Goal: Transaction & Acquisition: Purchase product/service

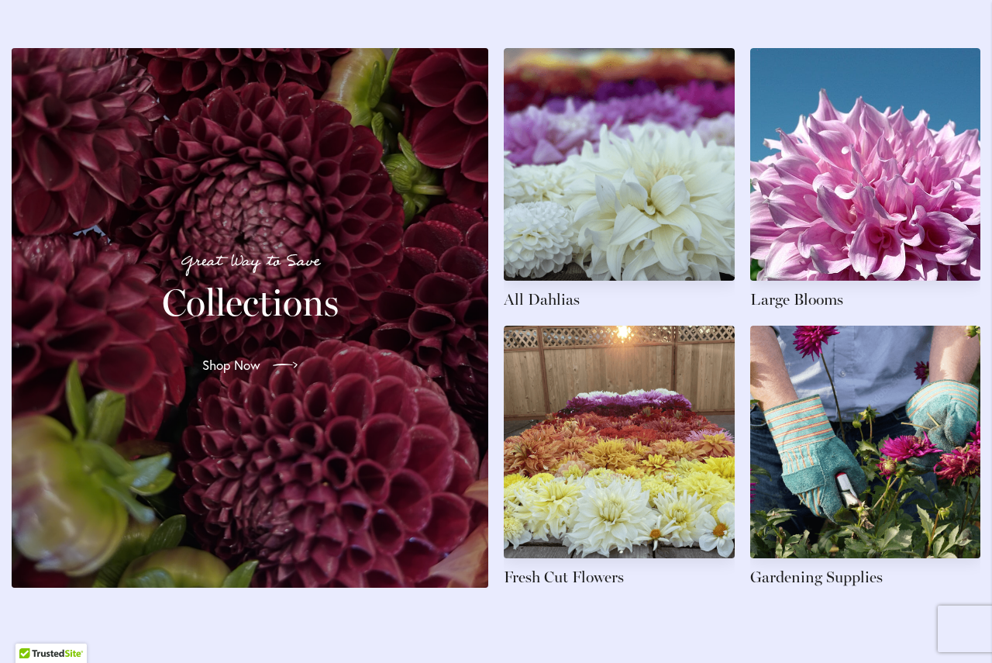
scroll to position [2326, 0]
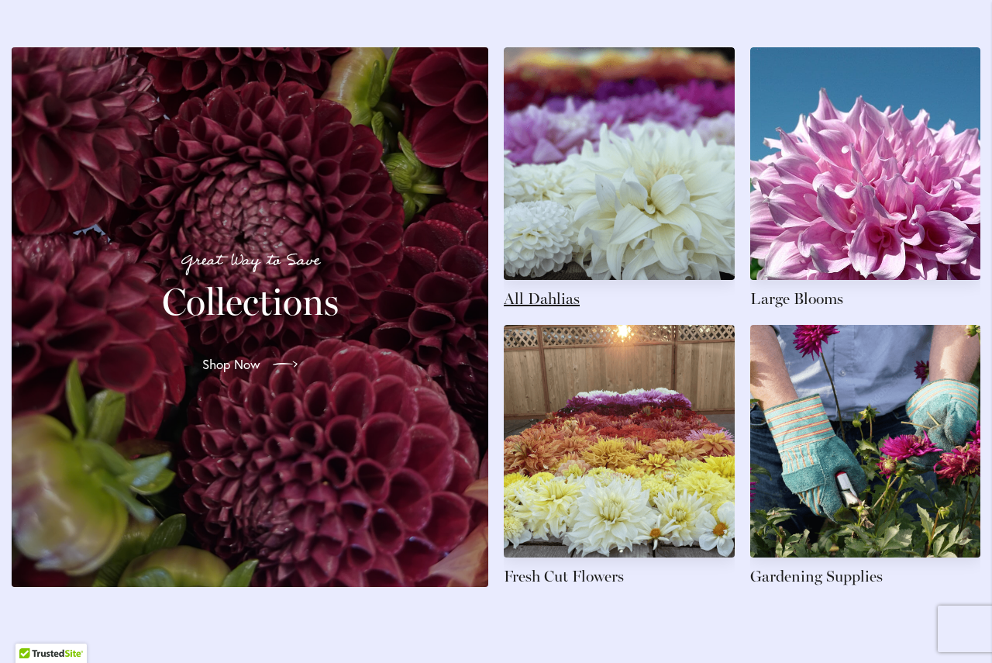
click at [519, 309] on link at bounding box center [619, 178] width 231 height 262
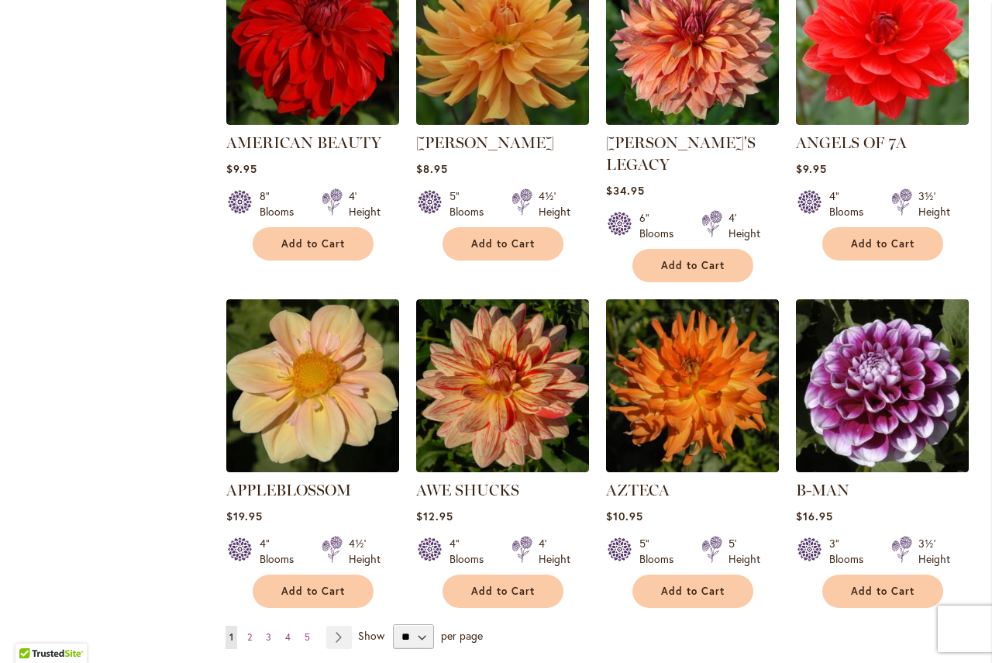
scroll to position [1163, 0]
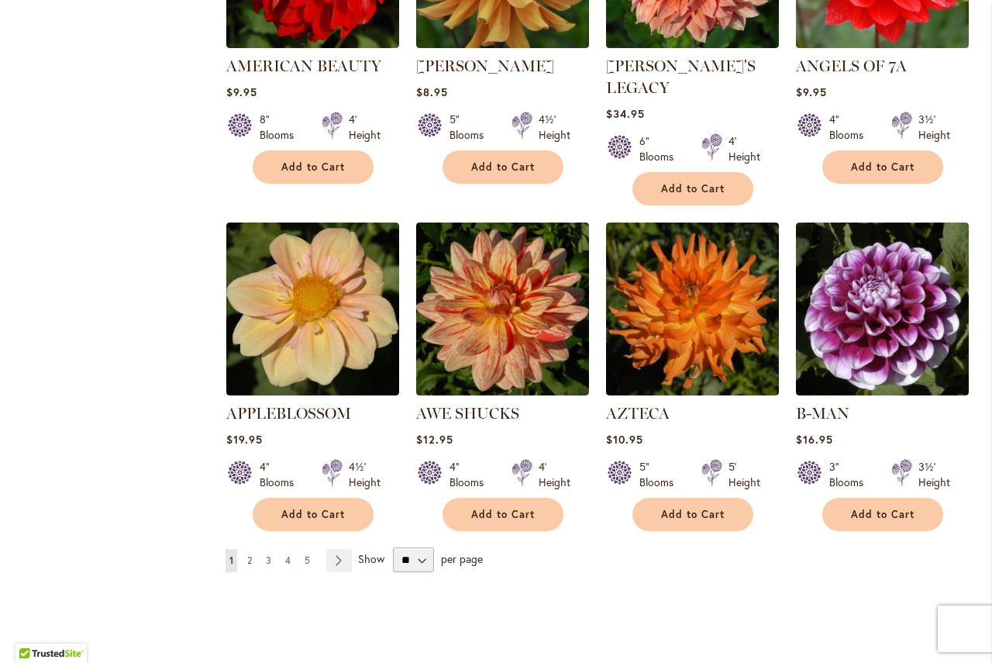
click at [247, 554] on span "2" at bounding box center [249, 560] width 5 height 12
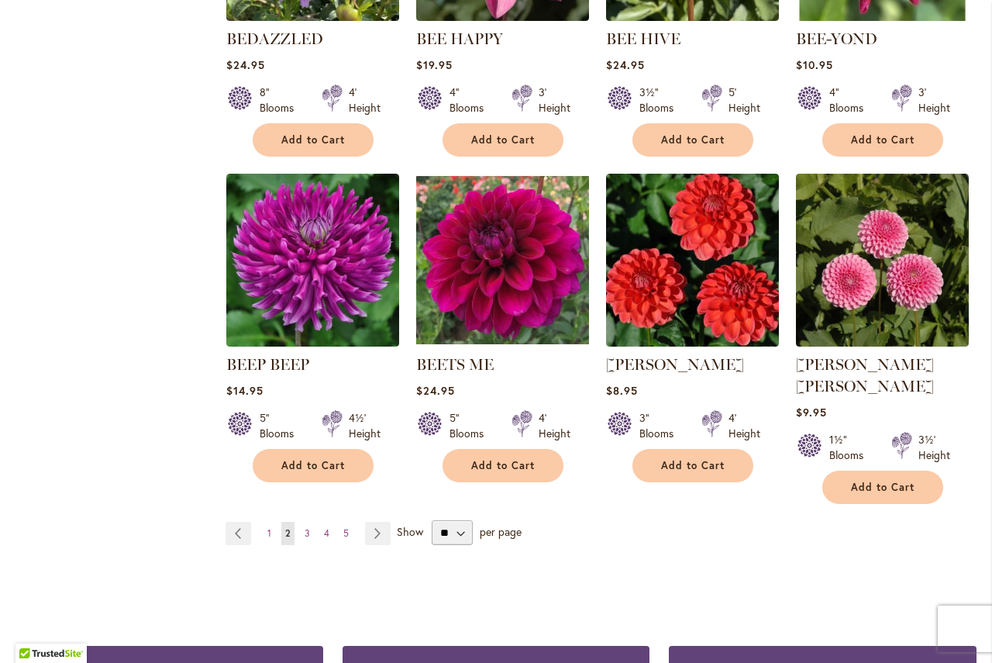
scroll to position [1241, 0]
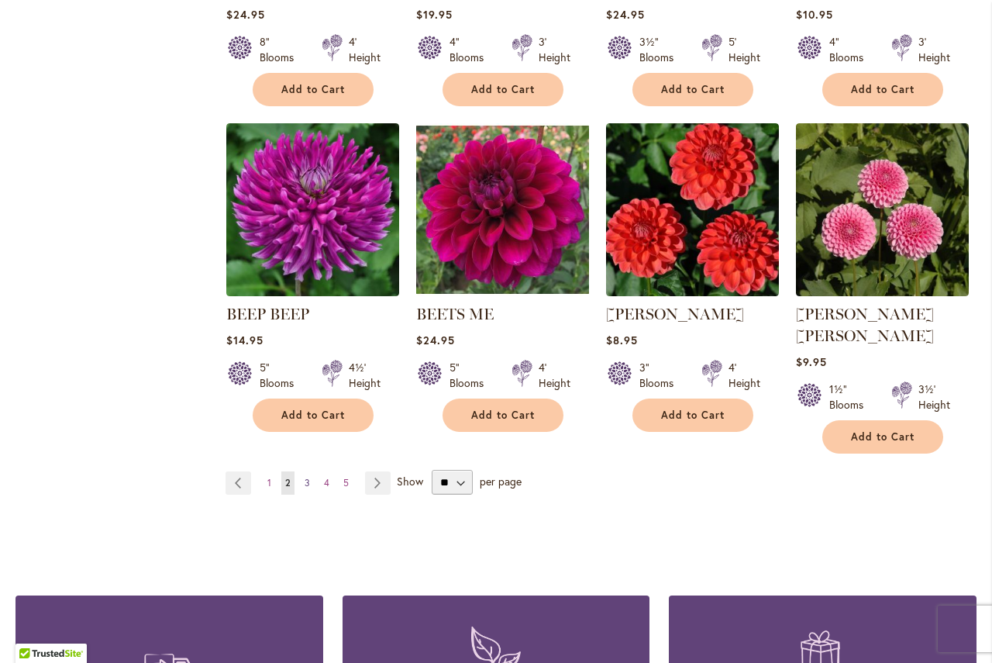
click at [305, 477] on span "3" at bounding box center [307, 483] width 5 height 12
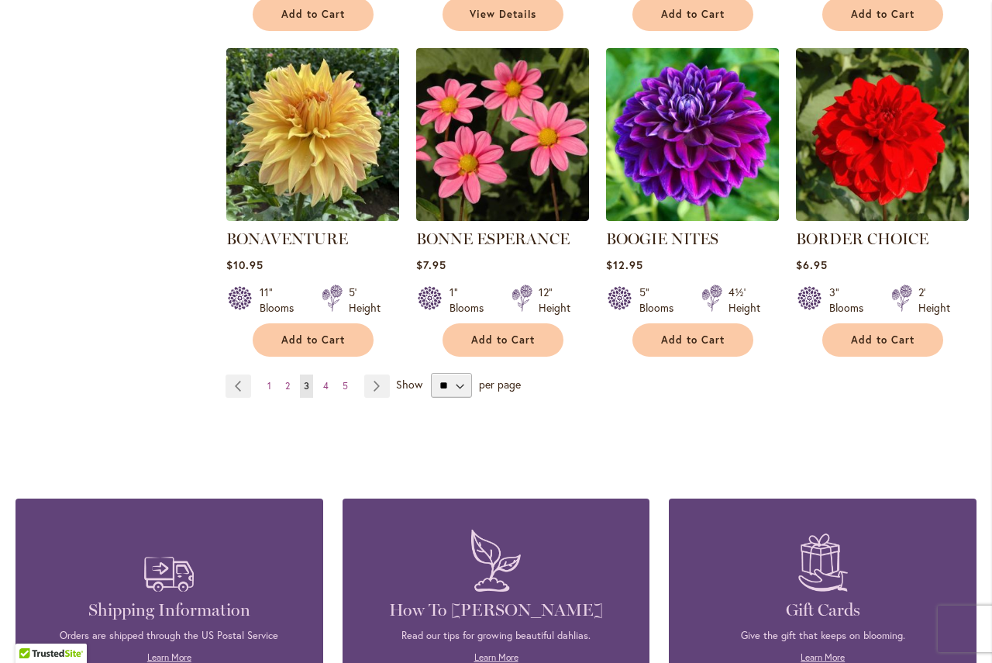
scroll to position [1318, 0]
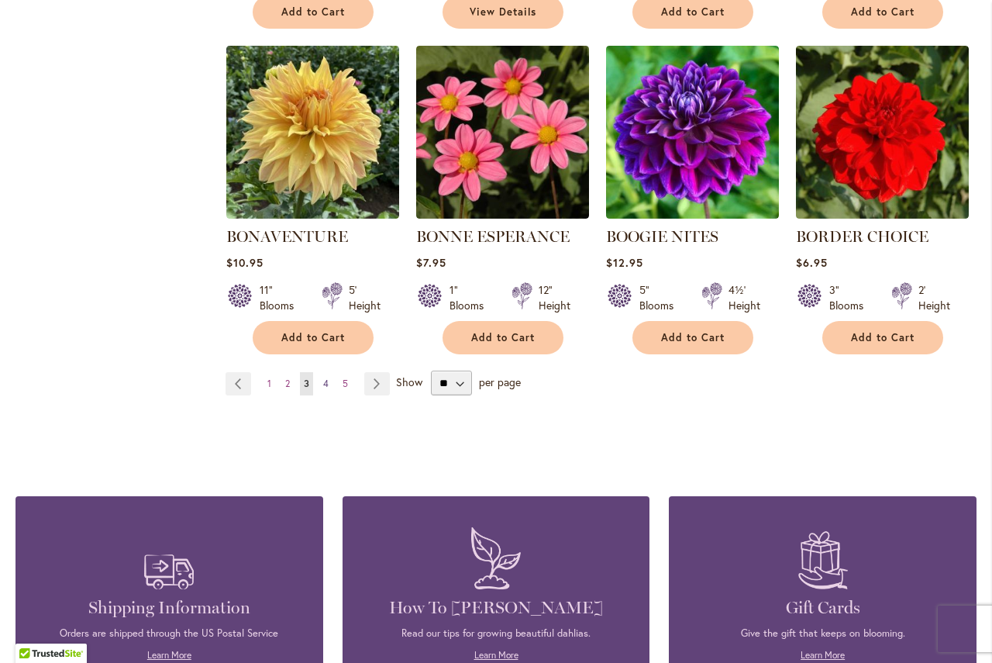
click at [323, 387] on span "4" at bounding box center [325, 384] width 5 height 12
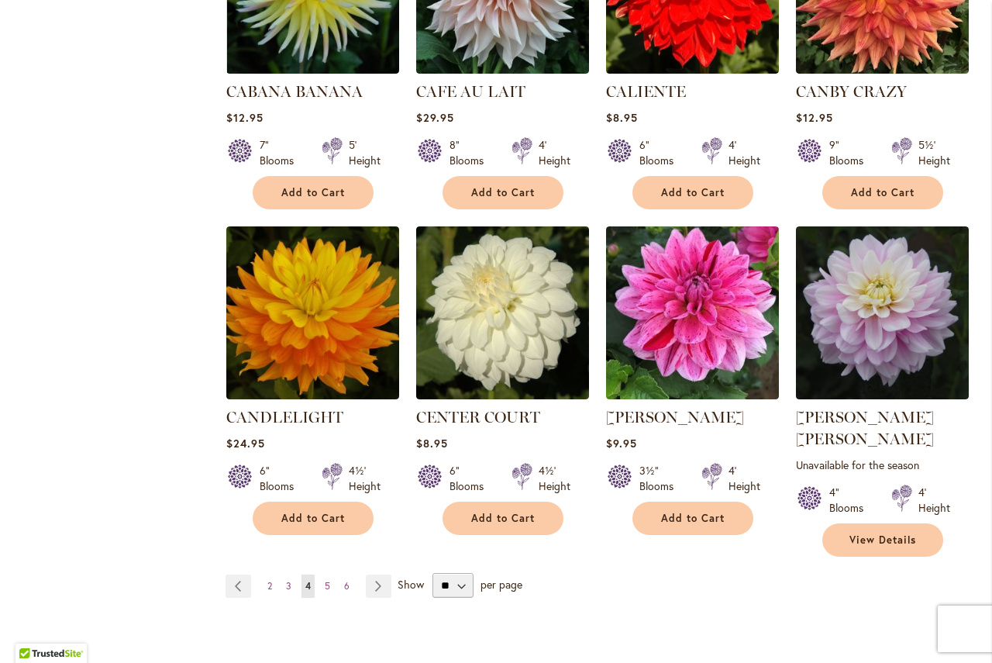
scroll to position [1163, 0]
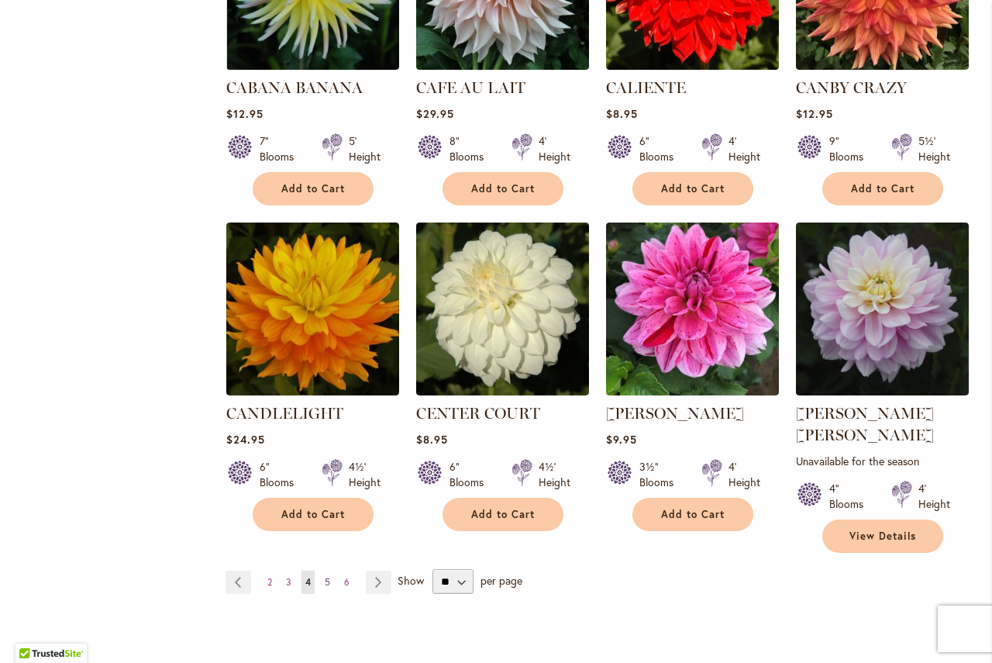
click at [326, 576] on span "5" at bounding box center [327, 582] width 5 height 12
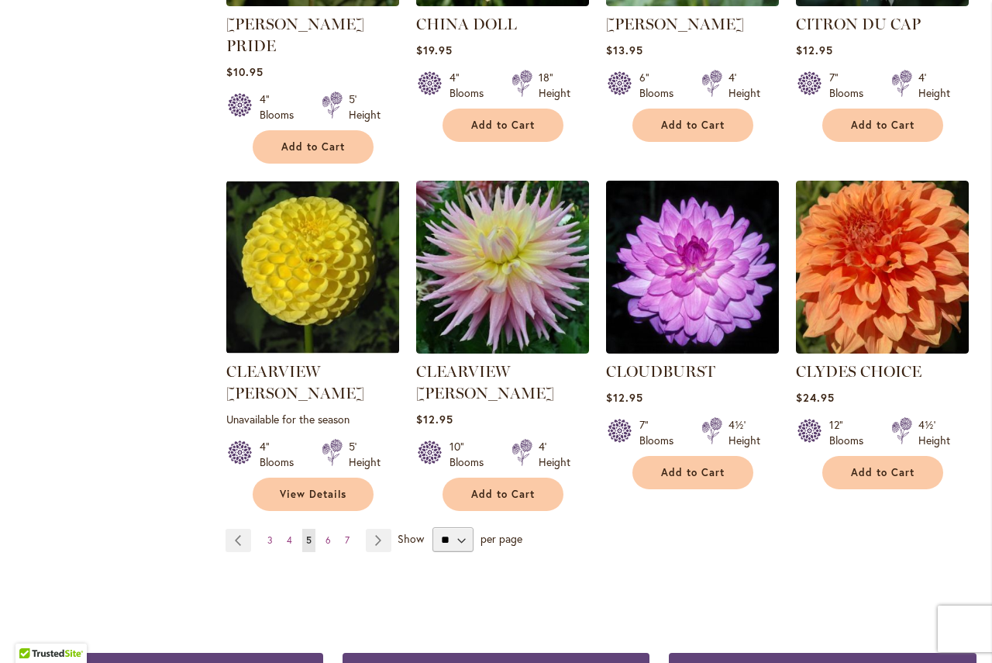
scroll to position [1318, 0]
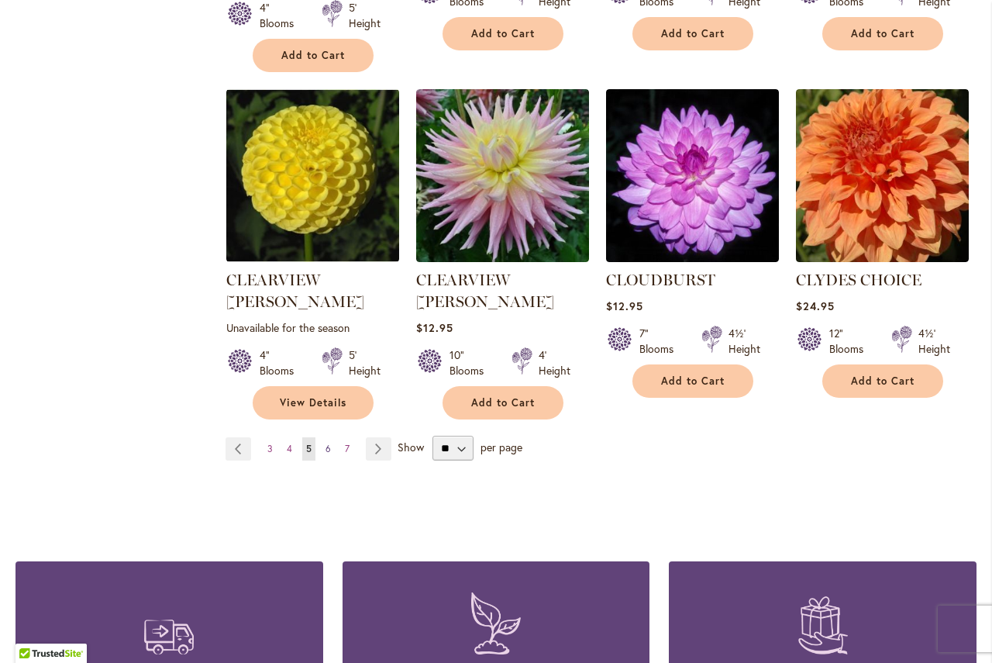
click at [326, 443] on span "6" at bounding box center [328, 449] width 5 height 12
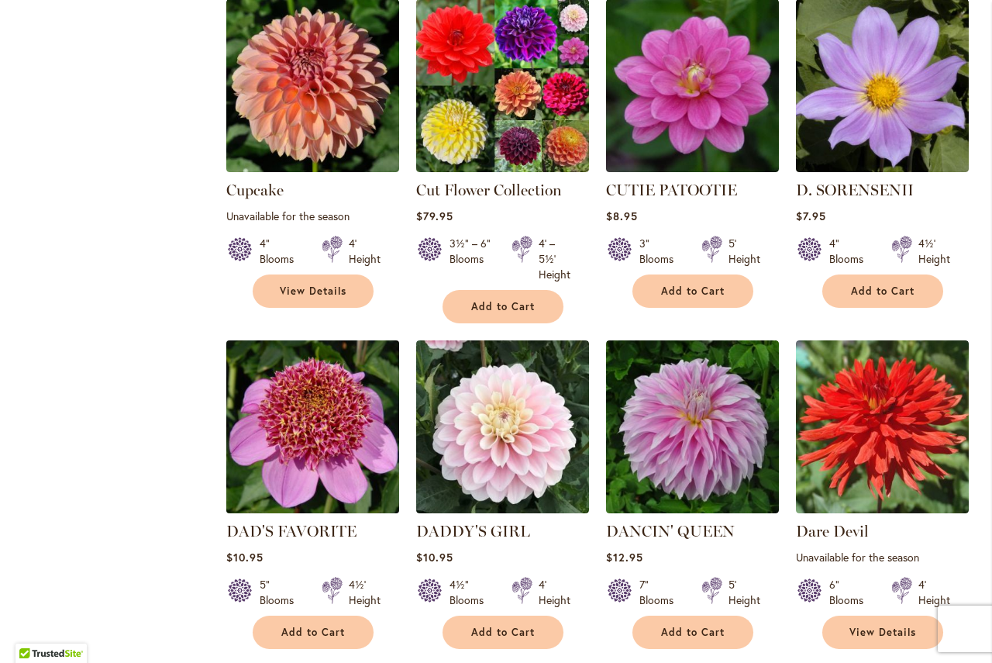
scroll to position [1086, 0]
